Goal: Task Accomplishment & Management: Use online tool/utility

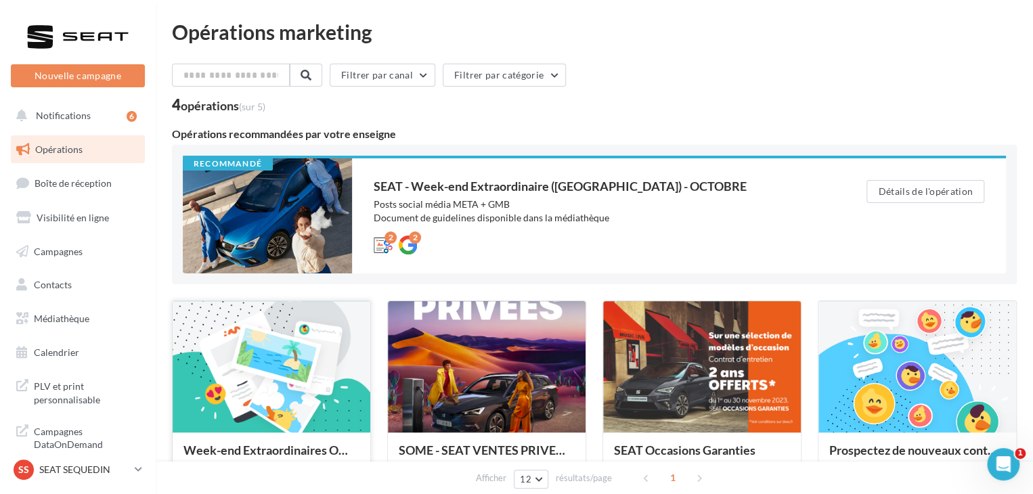
click at [254, 371] on div at bounding box center [272, 367] width 198 height 133
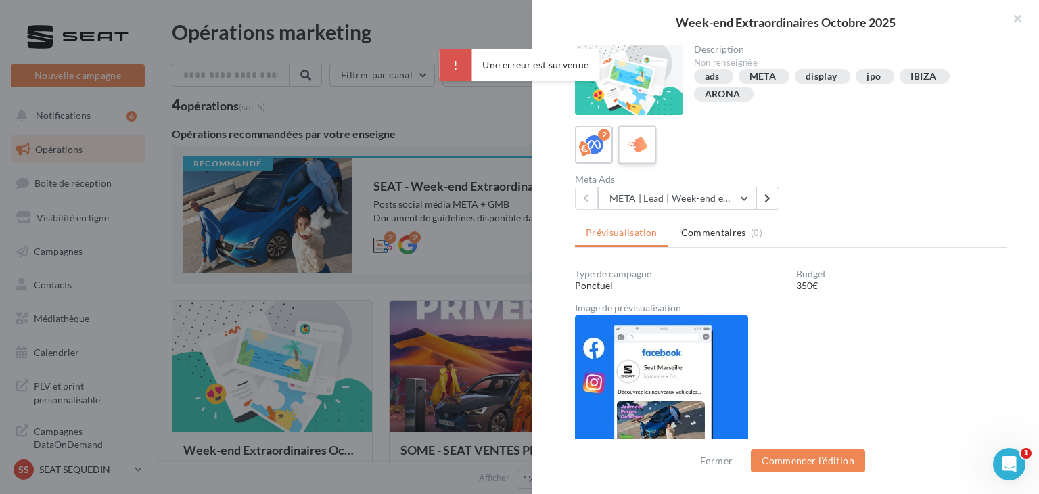
click at [636, 148] on icon at bounding box center [638, 145] width 20 height 20
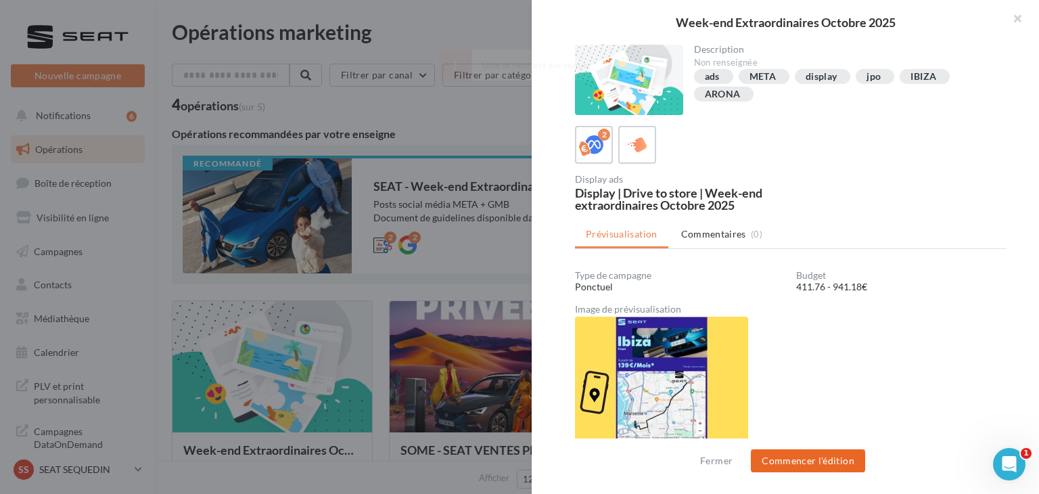
click at [803, 467] on button "Commencer l'édition" at bounding box center [808, 460] width 114 height 23
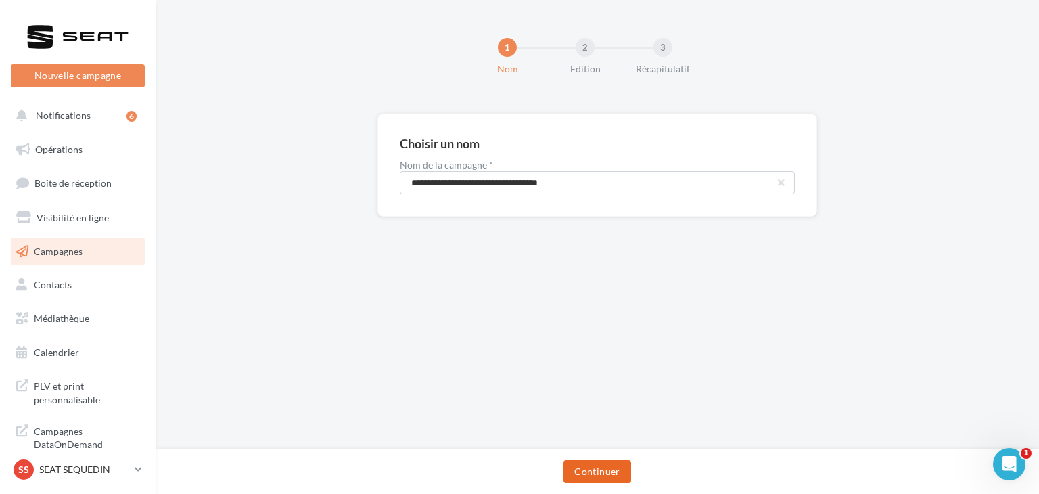
click at [619, 468] on button "Continuer" at bounding box center [597, 471] width 67 height 23
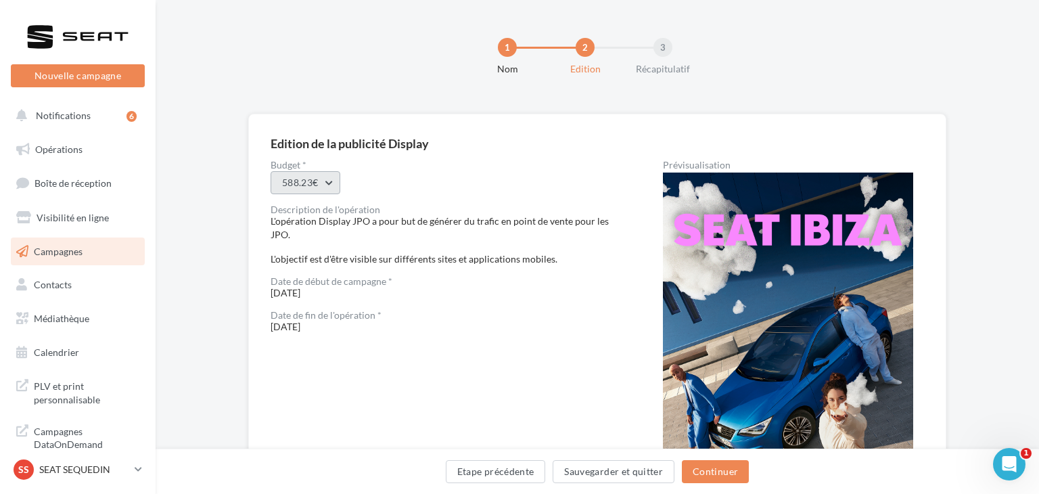
click at [325, 181] on button "588.23€" at bounding box center [306, 182] width 70 height 23
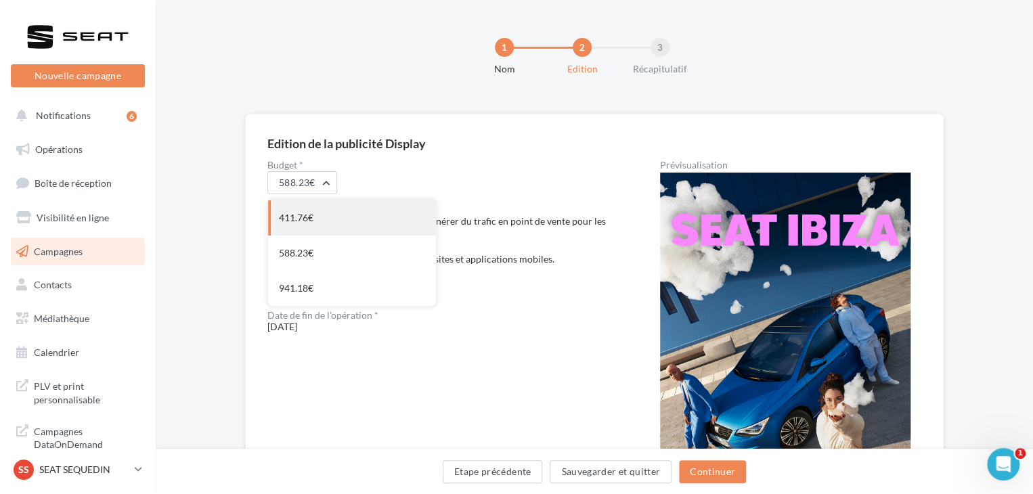
click at [325, 214] on div "411.76€" at bounding box center [352, 217] width 168 height 35
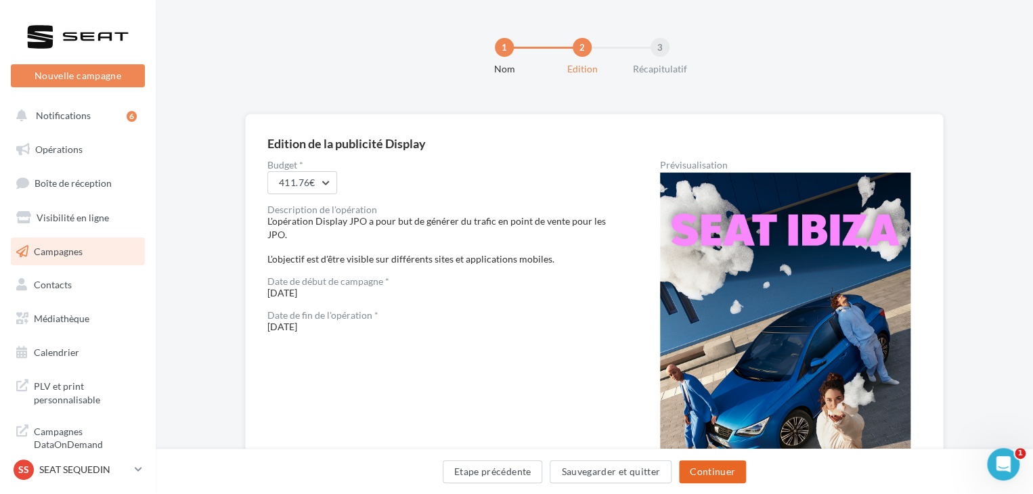
click at [726, 472] on button "Continuer" at bounding box center [712, 471] width 67 height 23
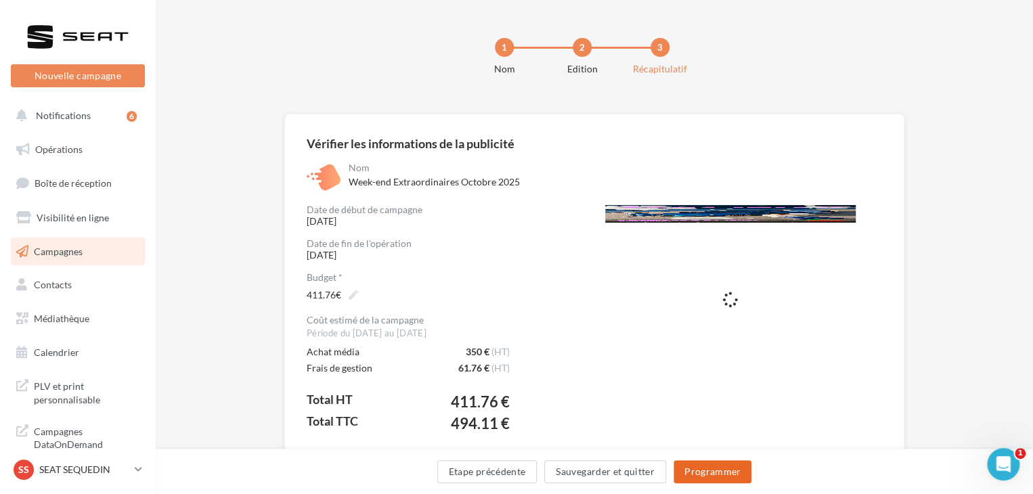
click at [726, 472] on button "Programmer" at bounding box center [712, 471] width 78 height 23
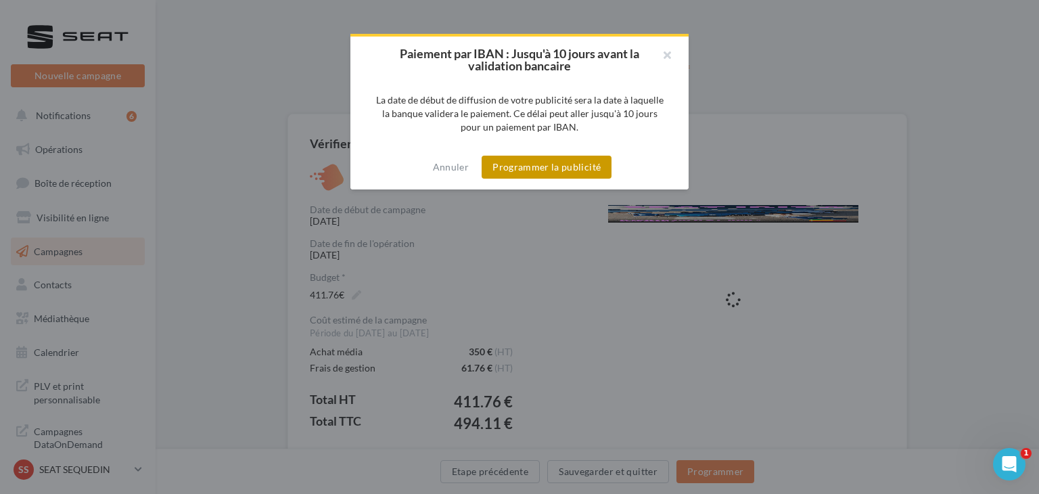
click at [567, 173] on button "Programmer la publicité" at bounding box center [547, 167] width 130 height 23
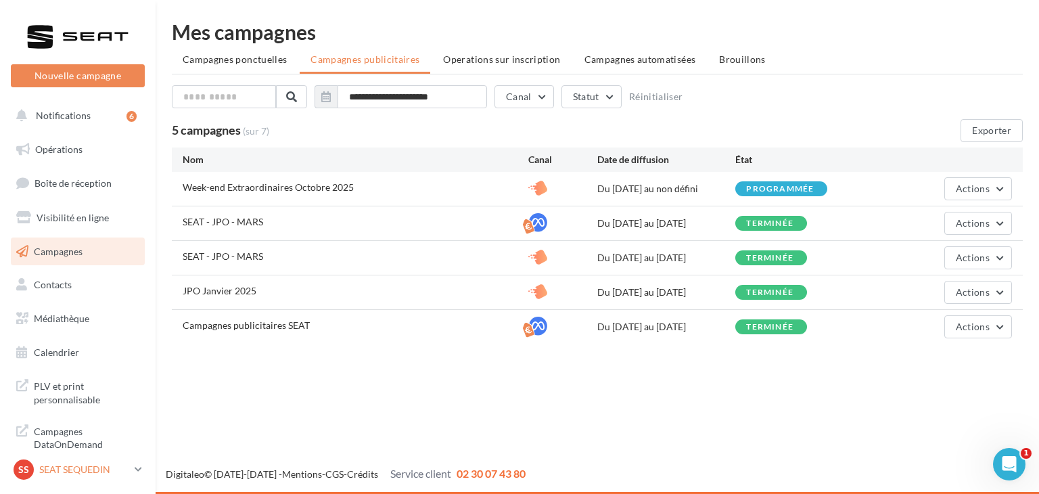
click at [121, 474] on p "SEAT SEQUEDIN" at bounding box center [84, 470] width 90 height 14
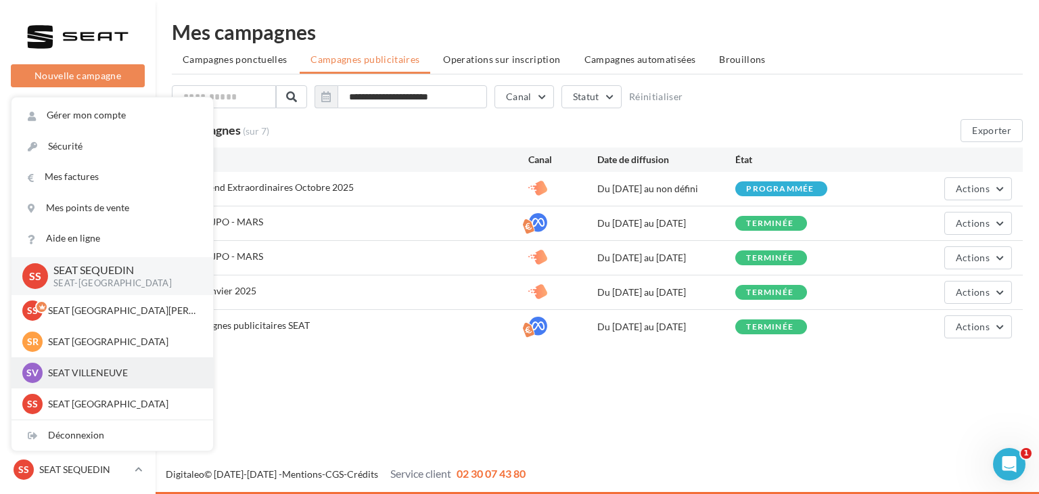
click at [116, 382] on div "SV SEAT [PERSON_NAME] SEAT-[PERSON_NAME][GEOGRAPHIC_DATA]" at bounding box center [112, 373] width 180 height 20
